Goal: Information Seeking & Learning: Learn about a topic

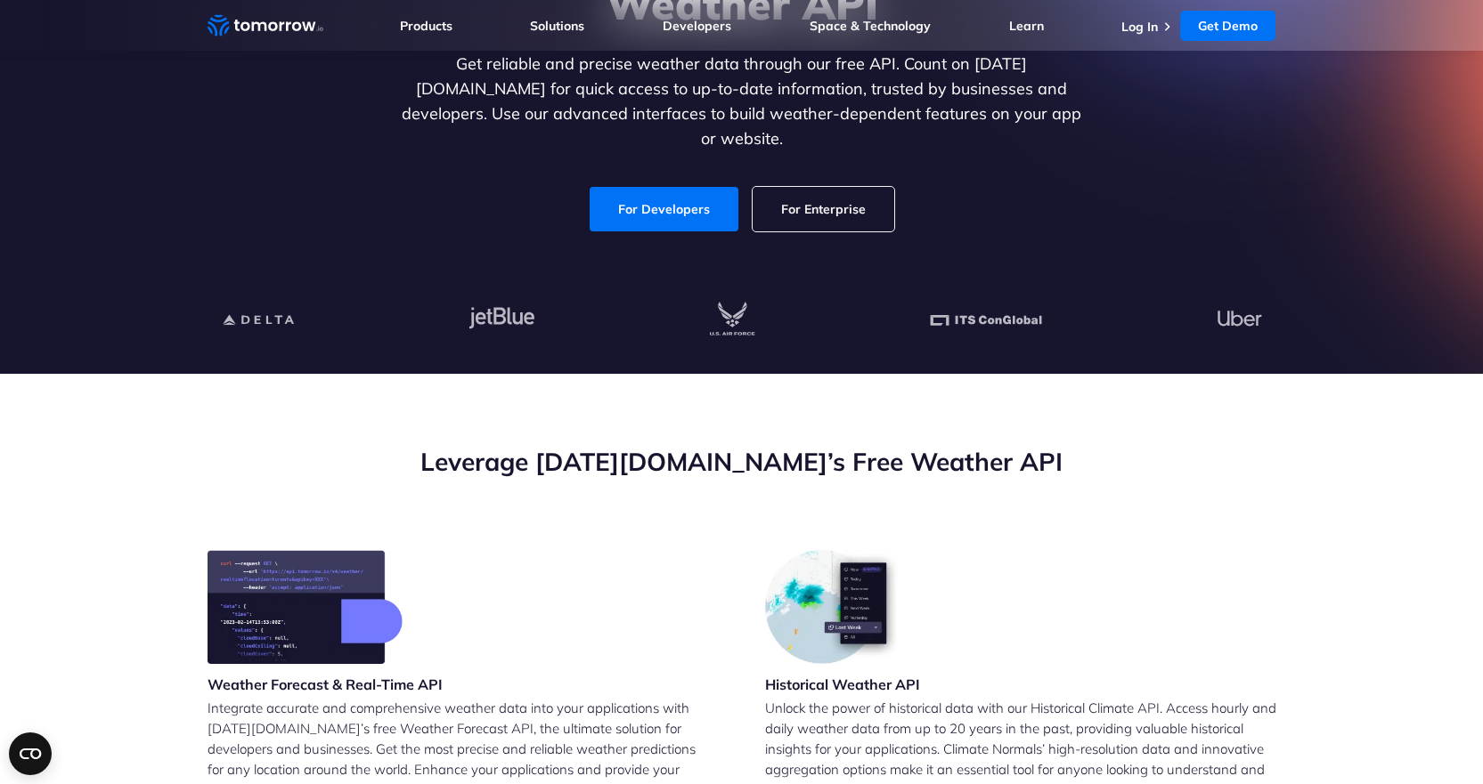
scroll to position [534, 0]
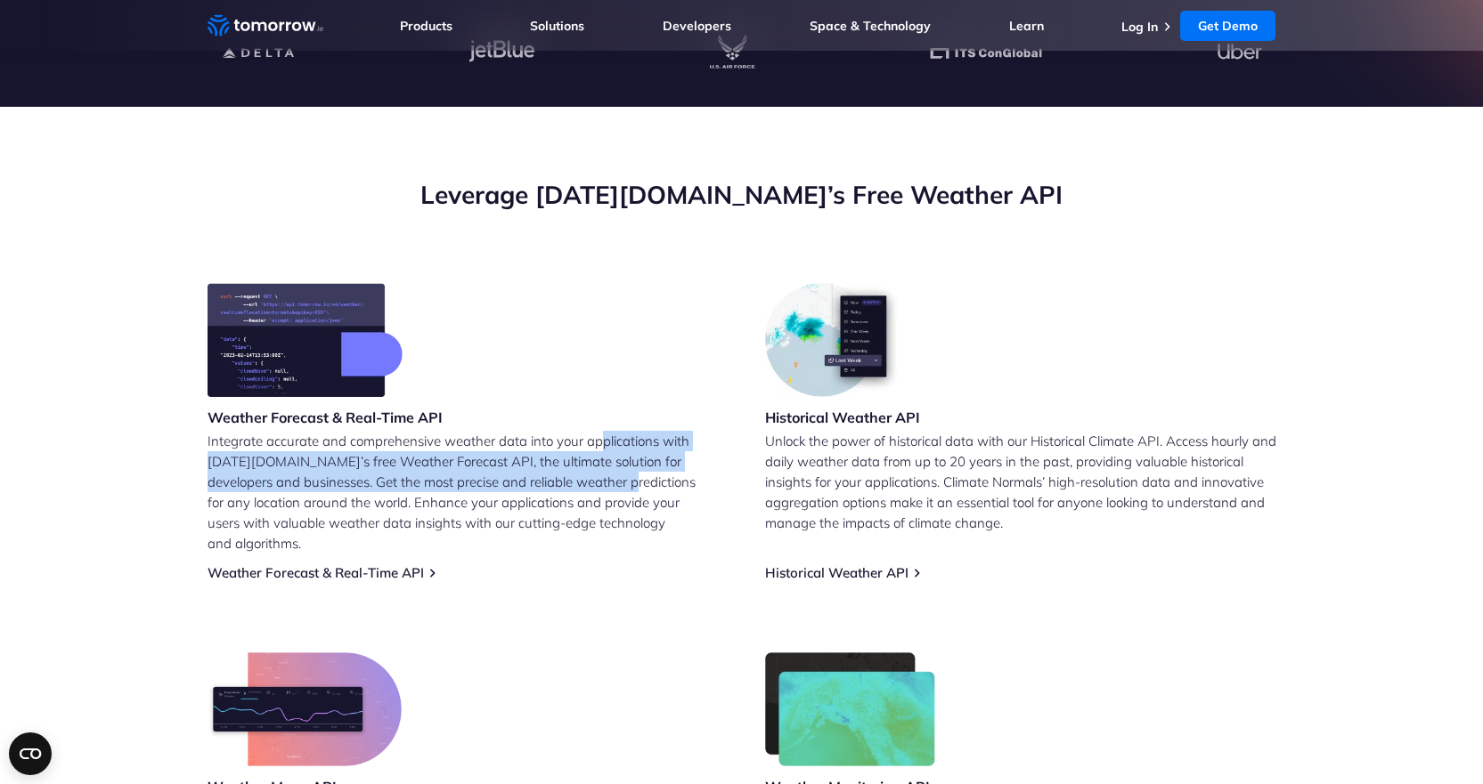
drag, startPoint x: 601, startPoint y: 440, endPoint x: 585, endPoint y: 475, distance: 38.2
click at [585, 475] on p "Integrate accurate and comprehensive weather data into your applications with […" at bounding box center [462, 492] width 511 height 123
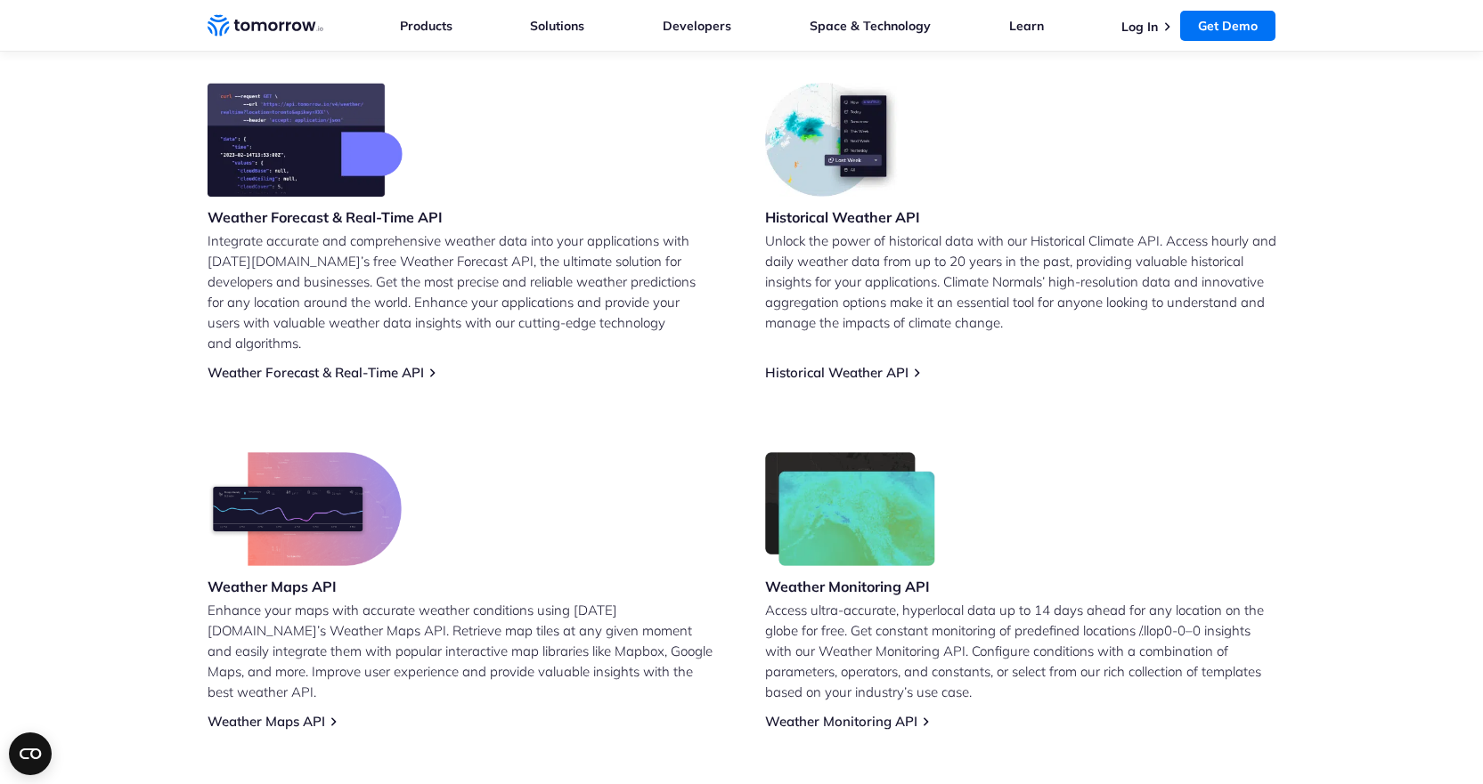
scroll to position [624, 0]
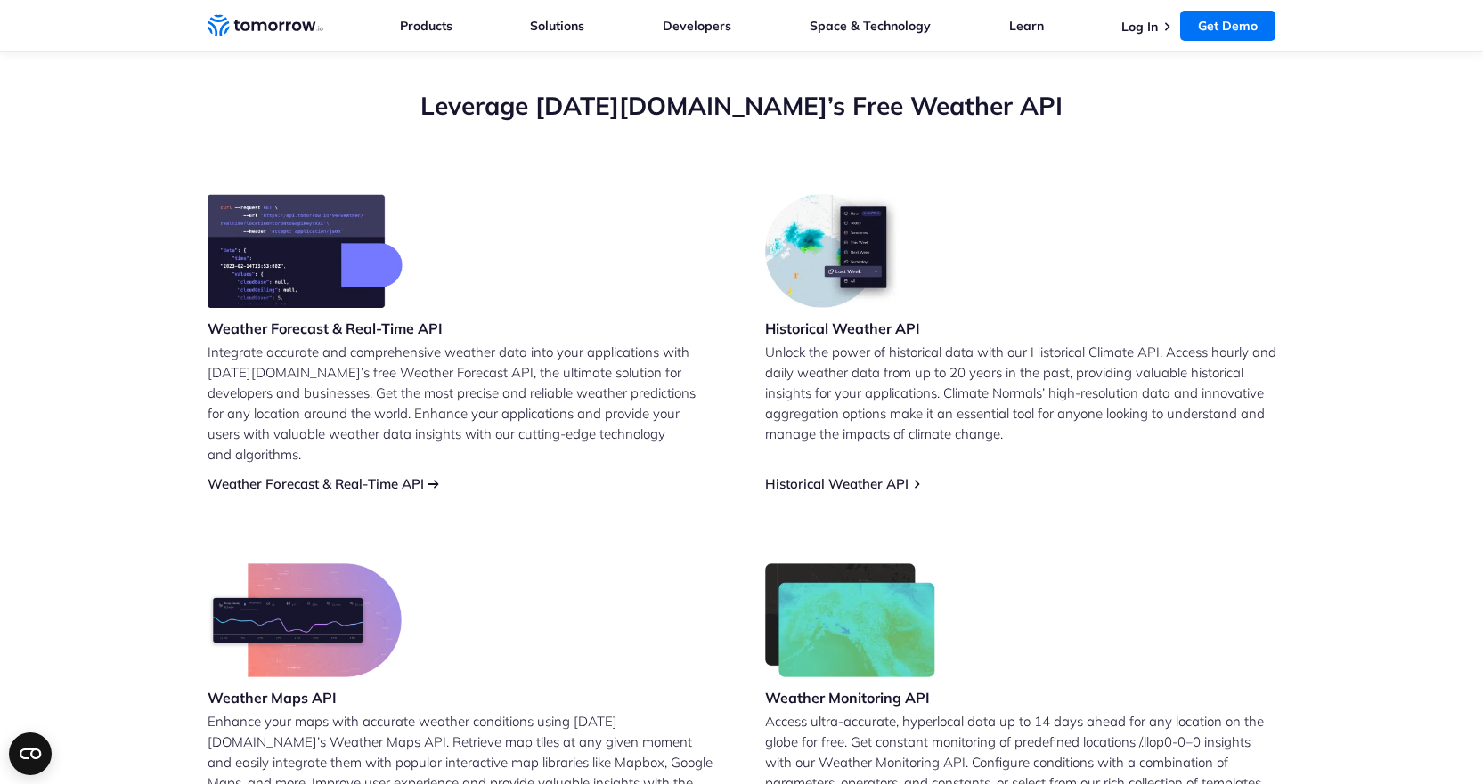
click at [392, 475] on link "Weather Forecast & Real-Time API" at bounding box center [315, 483] width 216 height 17
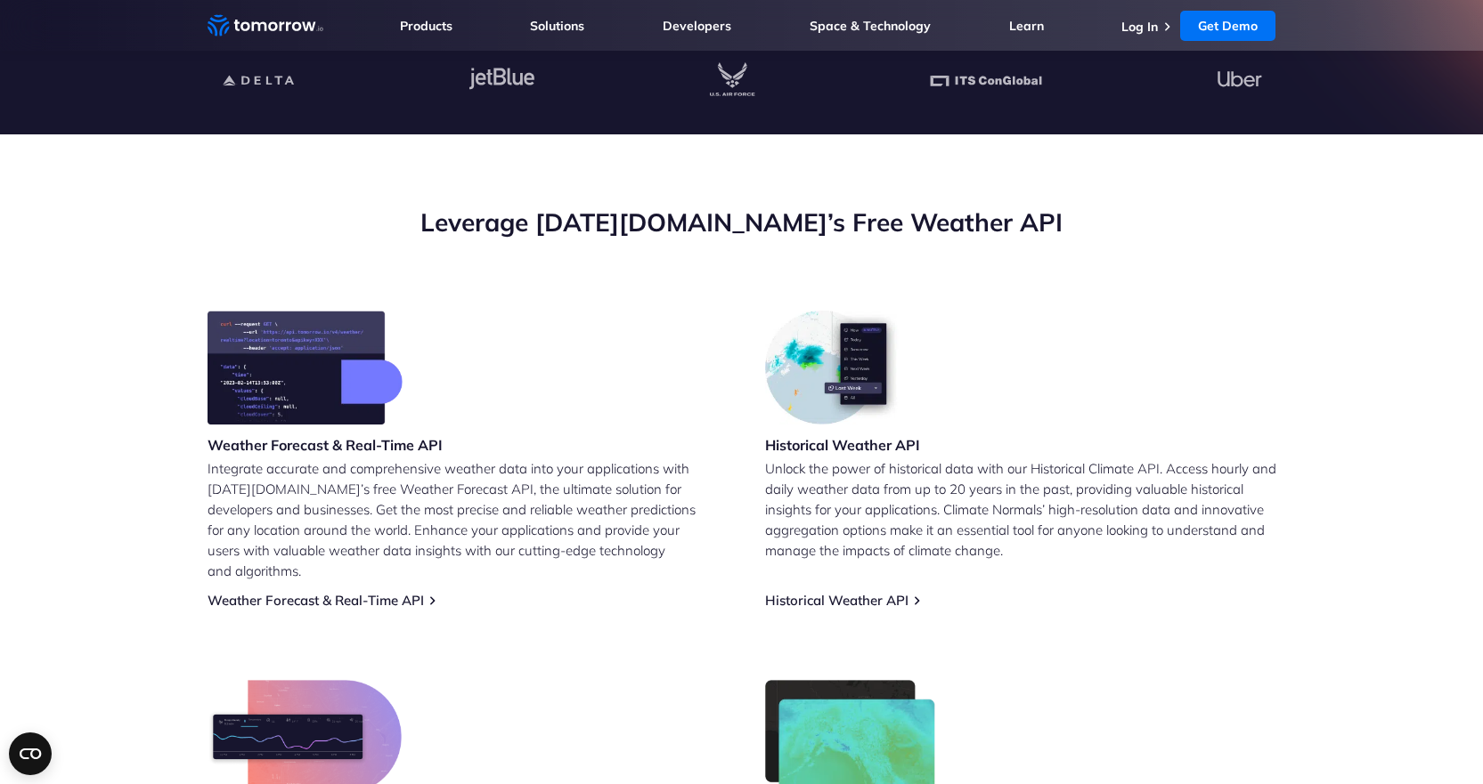
scroll to position [624, 0]
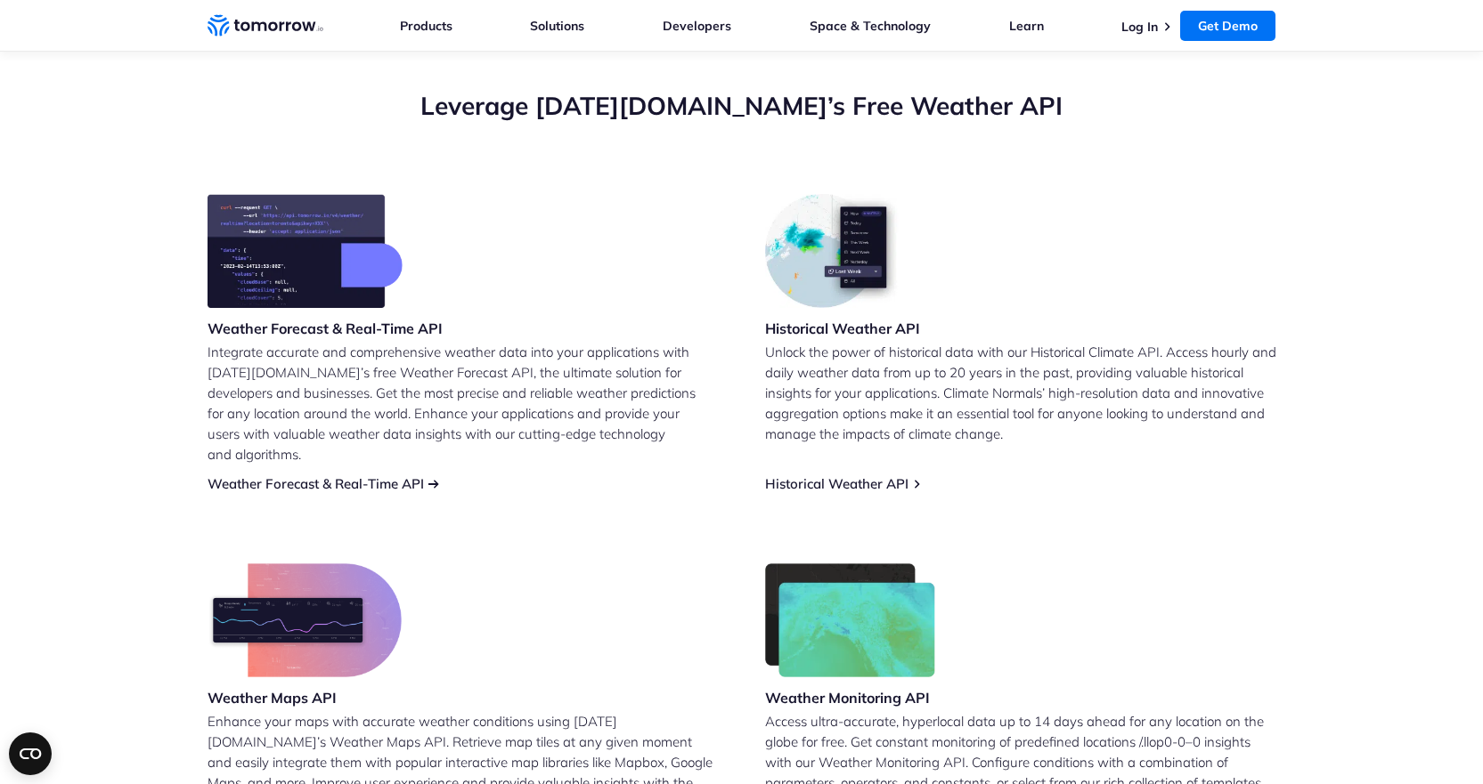
click at [382, 475] on link "Weather Forecast & Real-Time API" at bounding box center [315, 483] width 216 height 17
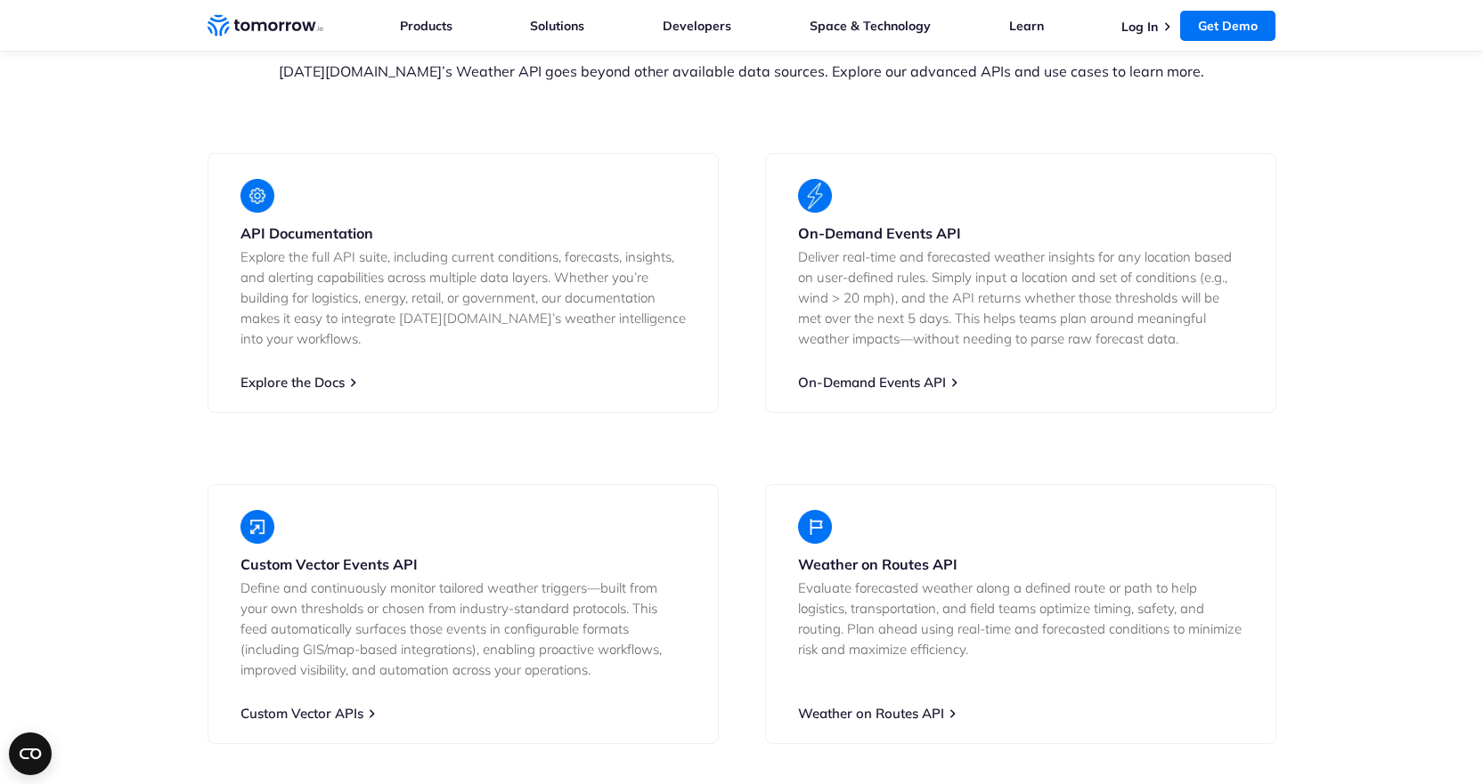
scroll to position [3385, 0]
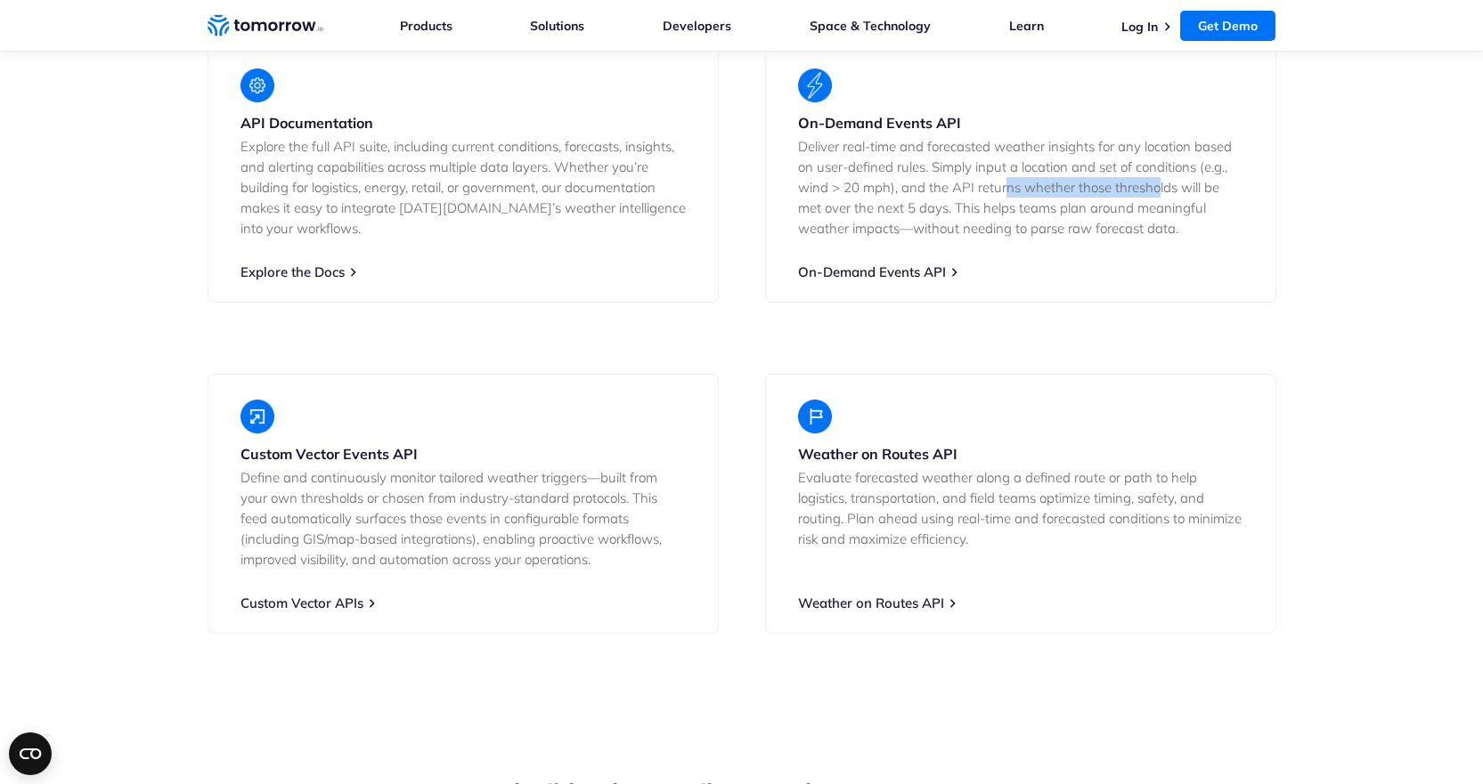
drag, startPoint x: 1008, startPoint y: 175, endPoint x: 1158, endPoint y: 167, distance: 149.8
click at [1156, 167] on p "Deliver real-time and forecasted weather insights for any location based on use…" at bounding box center [1020, 187] width 445 height 102
click at [1158, 167] on p "Deliver real-time and forecasted weather insights for any location based on use…" at bounding box center [1020, 187] width 445 height 102
drag, startPoint x: 1171, startPoint y: 210, endPoint x: 1171, endPoint y: 220, distance: 9.8
click at [1171, 214] on p "Deliver real-time and forecasted weather insights for any location based on use…" at bounding box center [1020, 187] width 445 height 102
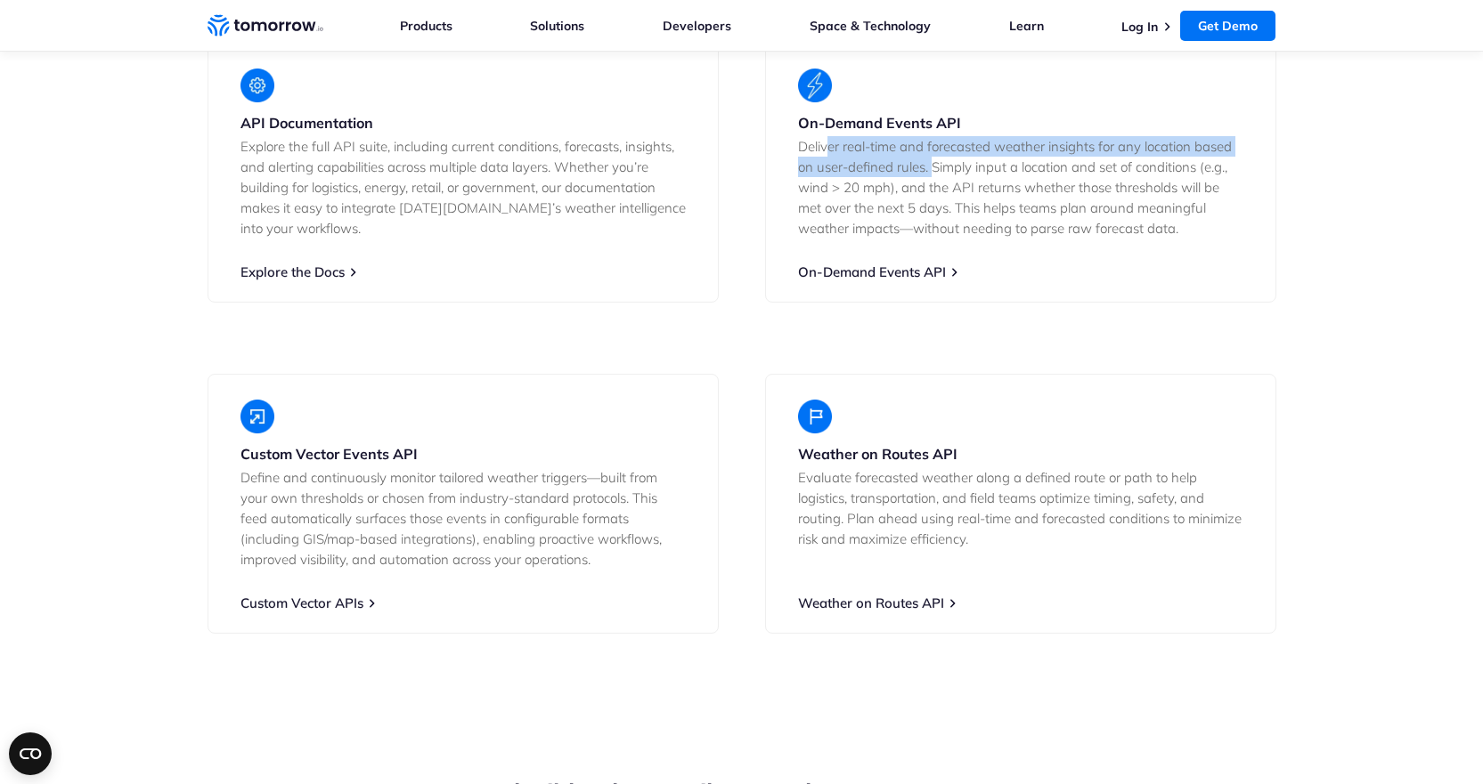
drag, startPoint x: 931, startPoint y: 150, endPoint x: 829, endPoint y: 129, distance: 104.6
click at [829, 136] on p "Deliver real-time and forecasted weather insights for any location based on use…" at bounding box center [1020, 187] width 445 height 102
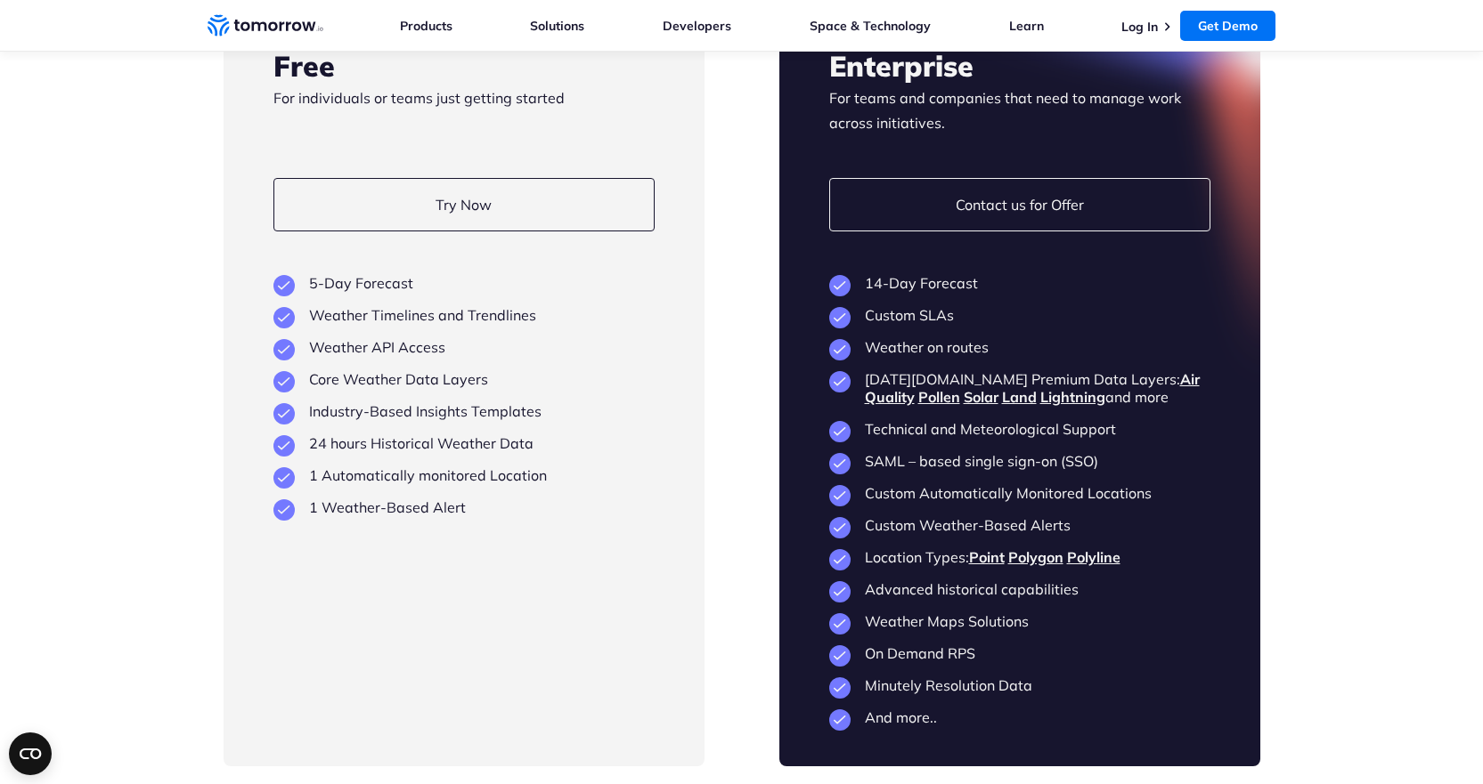
scroll to position [4186, 0]
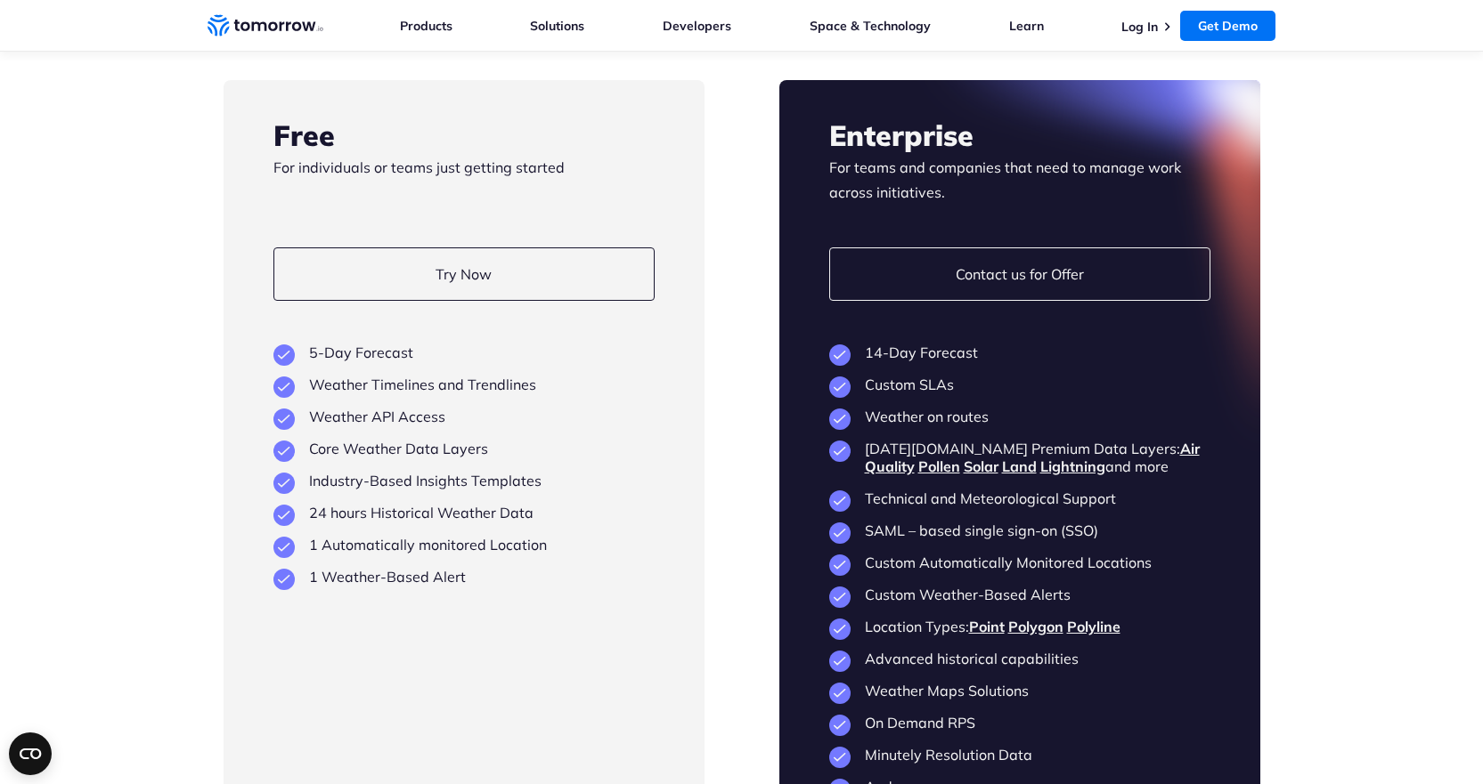
click at [1133, 180] on div at bounding box center [1019, 458] width 481 height 756
drag, startPoint x: 1024, startPoint y: 251, endPoint x: 1033, endPoint y: 248, distance: 9.3
click at [1024, 252] on link "Contact us for Offer" at bounding box center [1019, 274] width 381 height 53
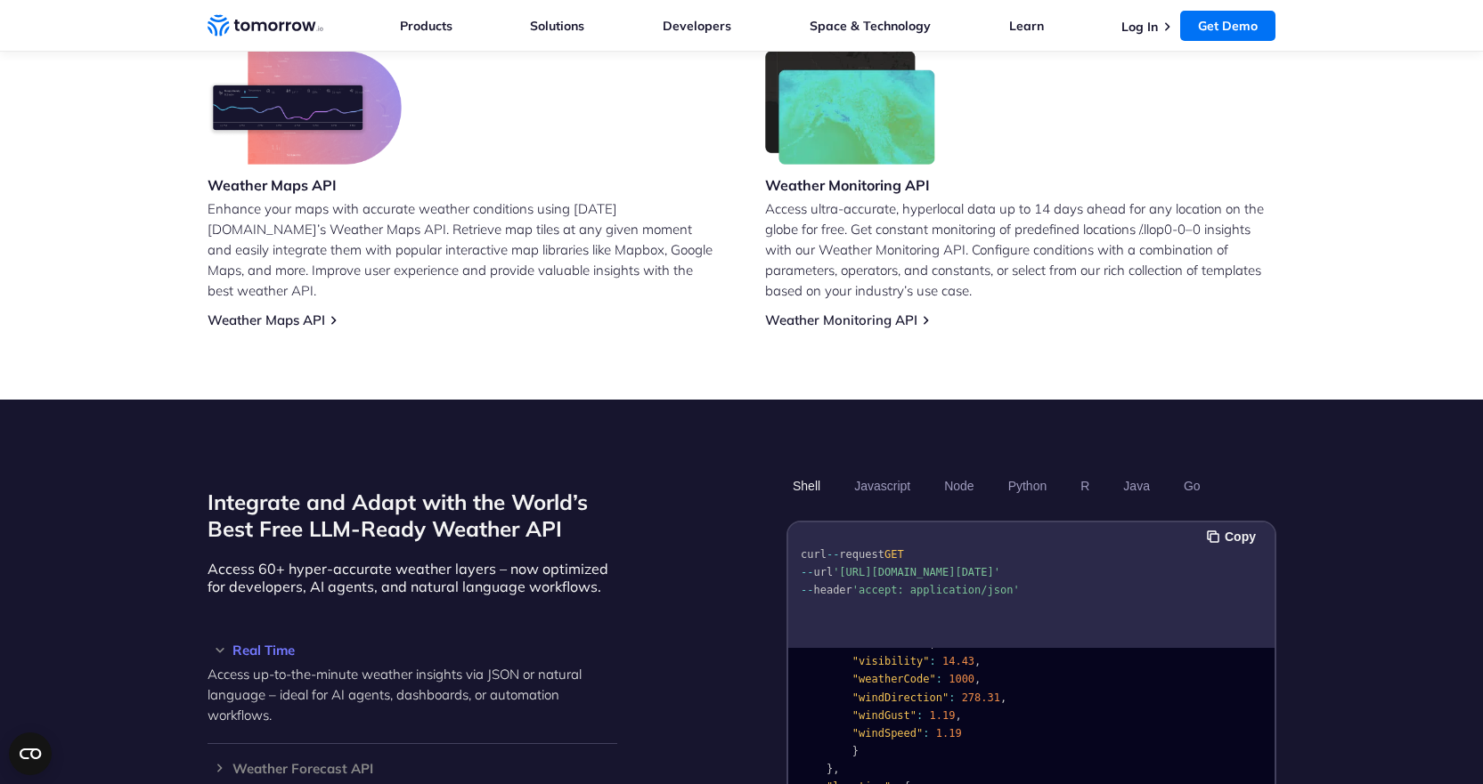
scroll to position [1337, 0]
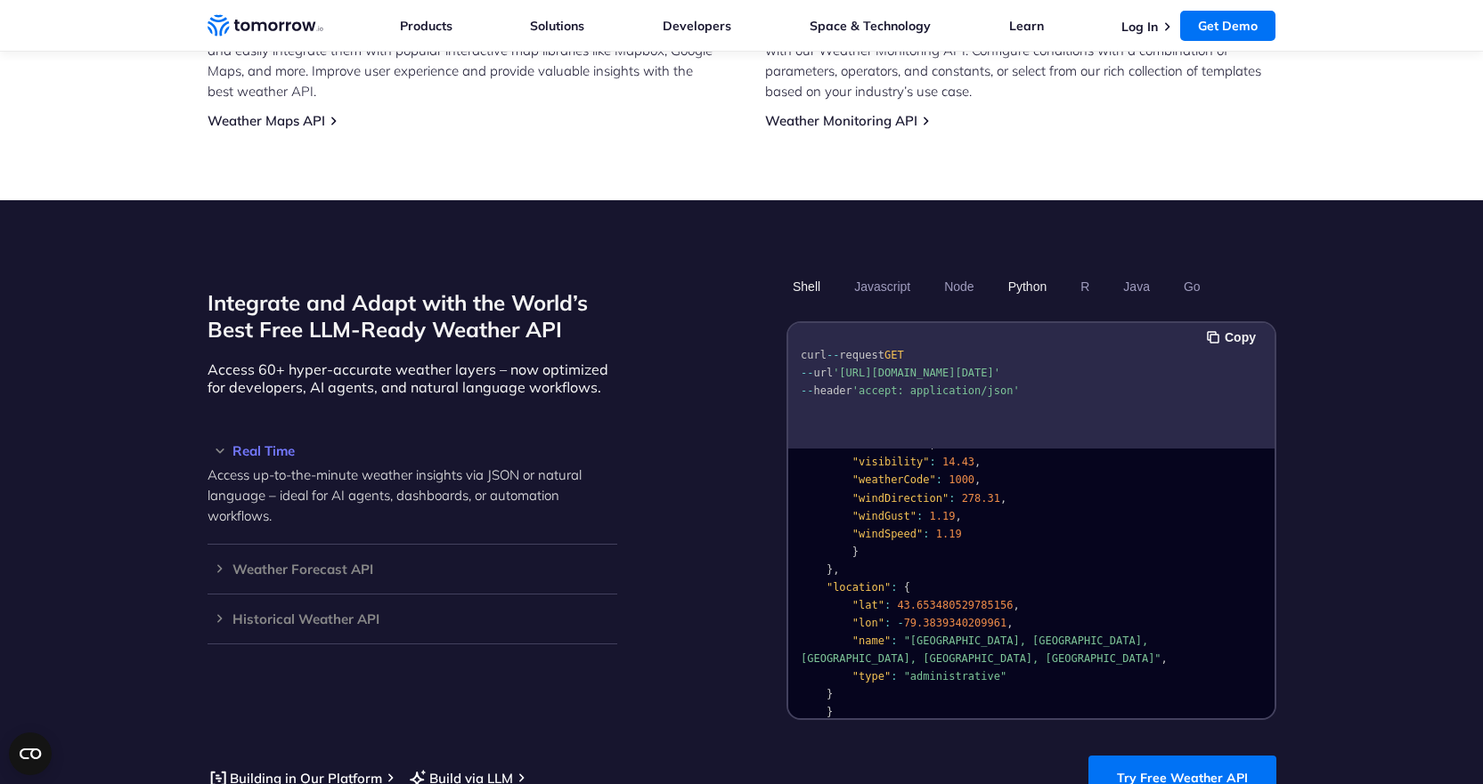
click at [1016, 272] on button "Python" at bounding box center [1027, 287] width 52 height 30
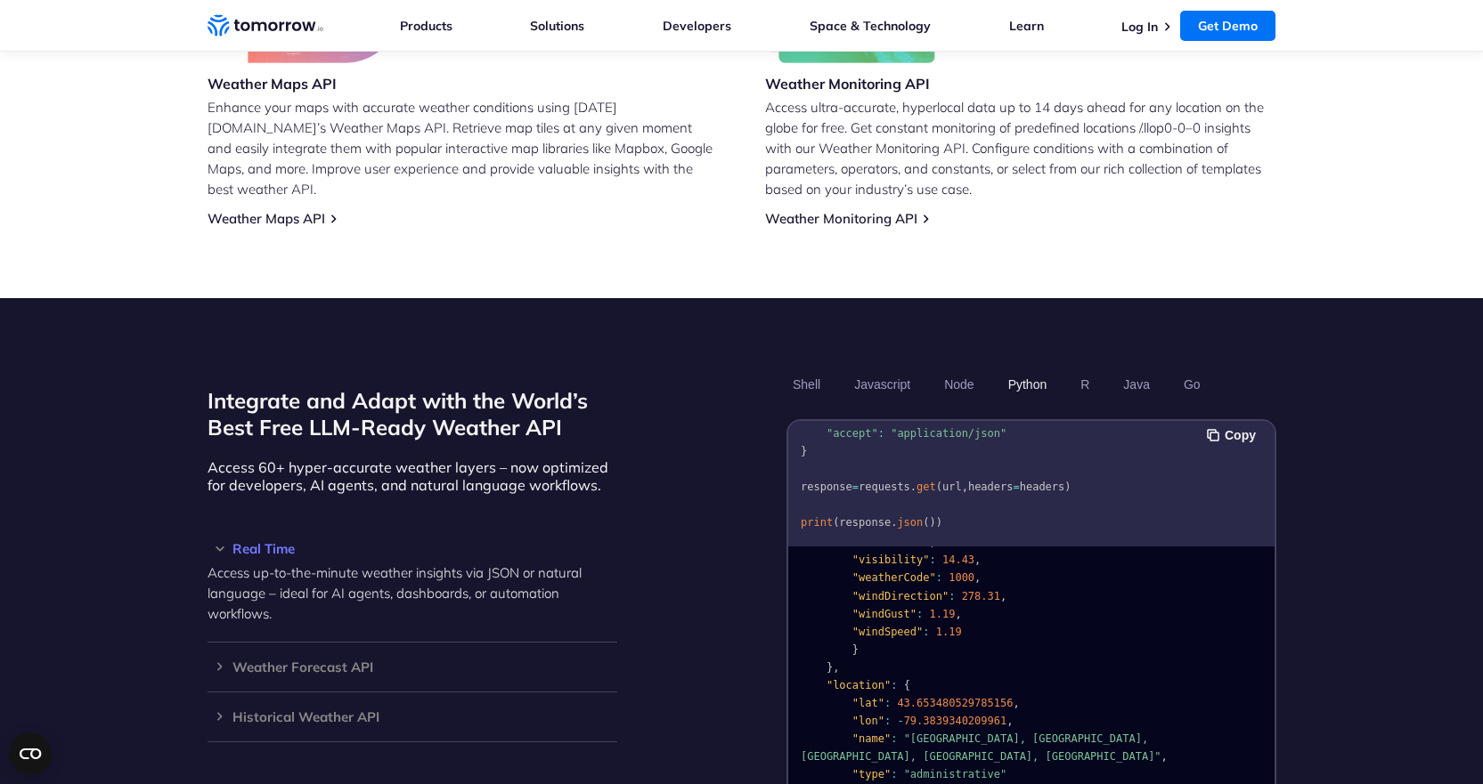
scroll to position [1069, 0]
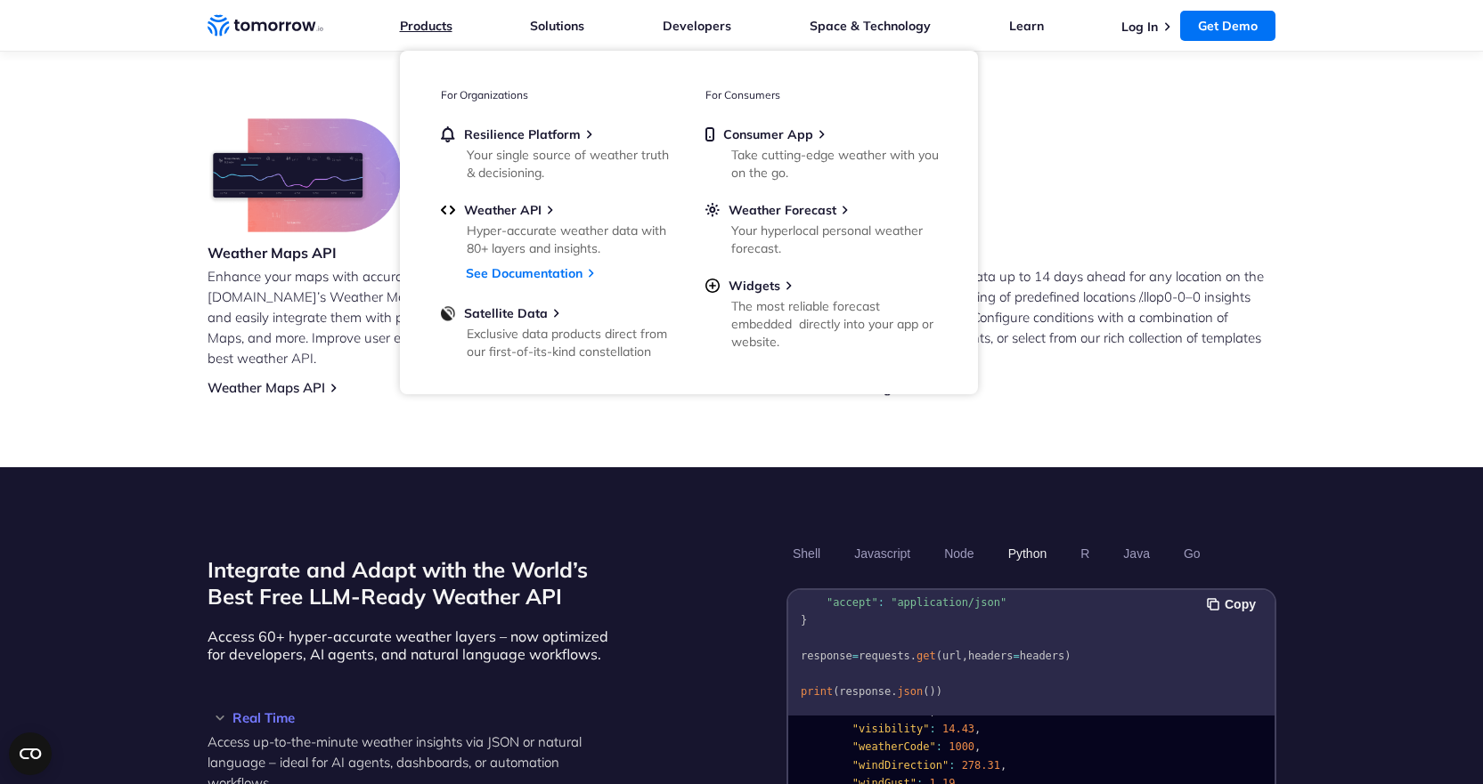
click at [451, 20] on link "Products" at bounding box center [426, 26] width 53 height 16
